Goal: Navigation & Orientation: Find specific page/section

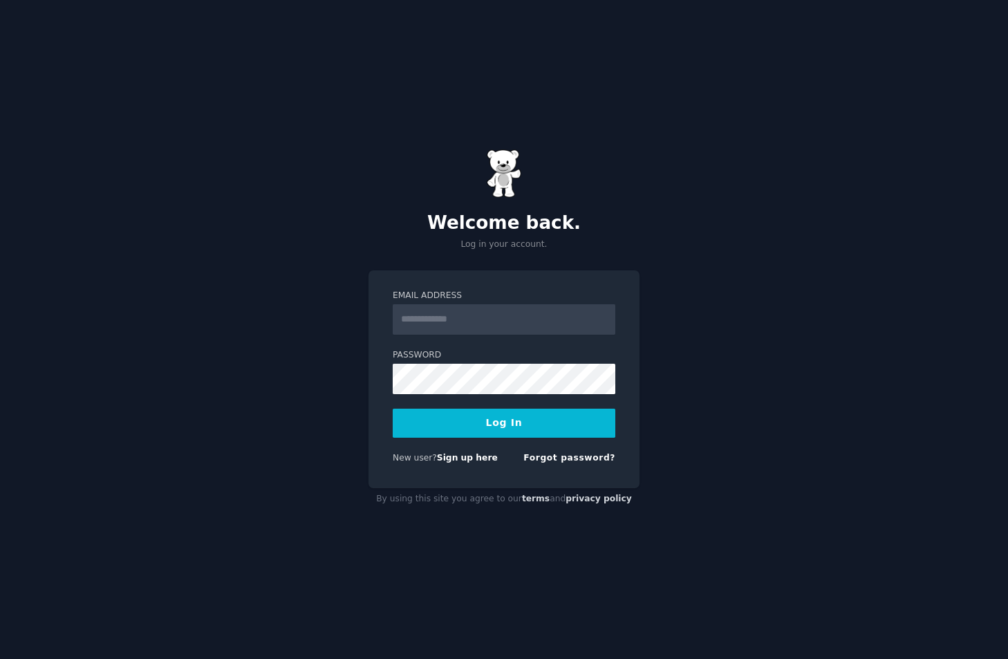
type input "**********"
click at [431, 428] on button "Log In" at bounding box center [504, 422] width 223 height 29
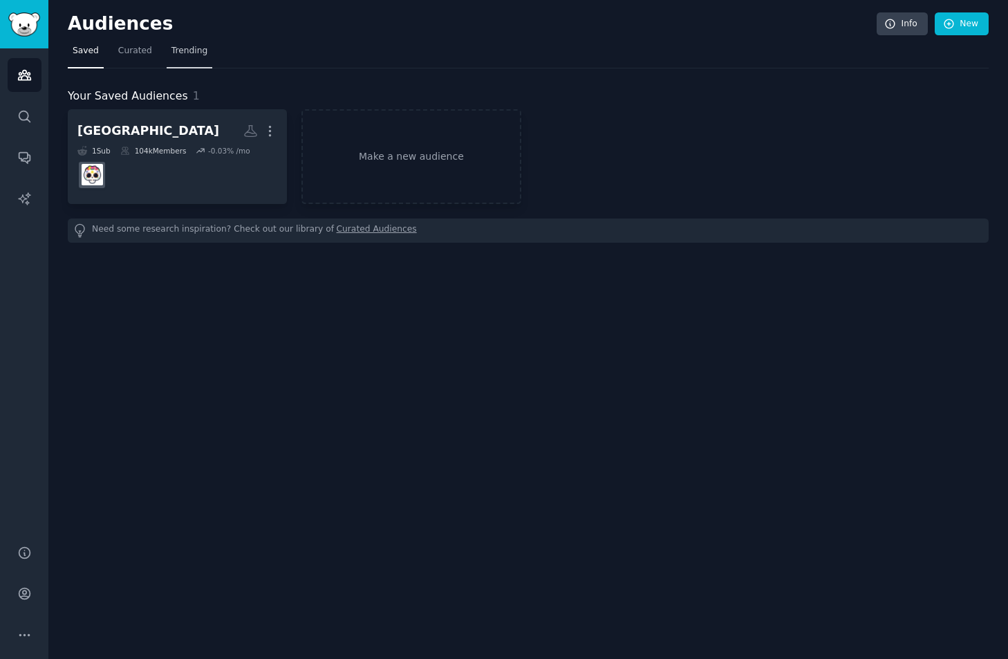
click at [181, 55] on span "Trending" at bounding box center [189, 51] width 36 height 12
